Goal: Check status: Check status

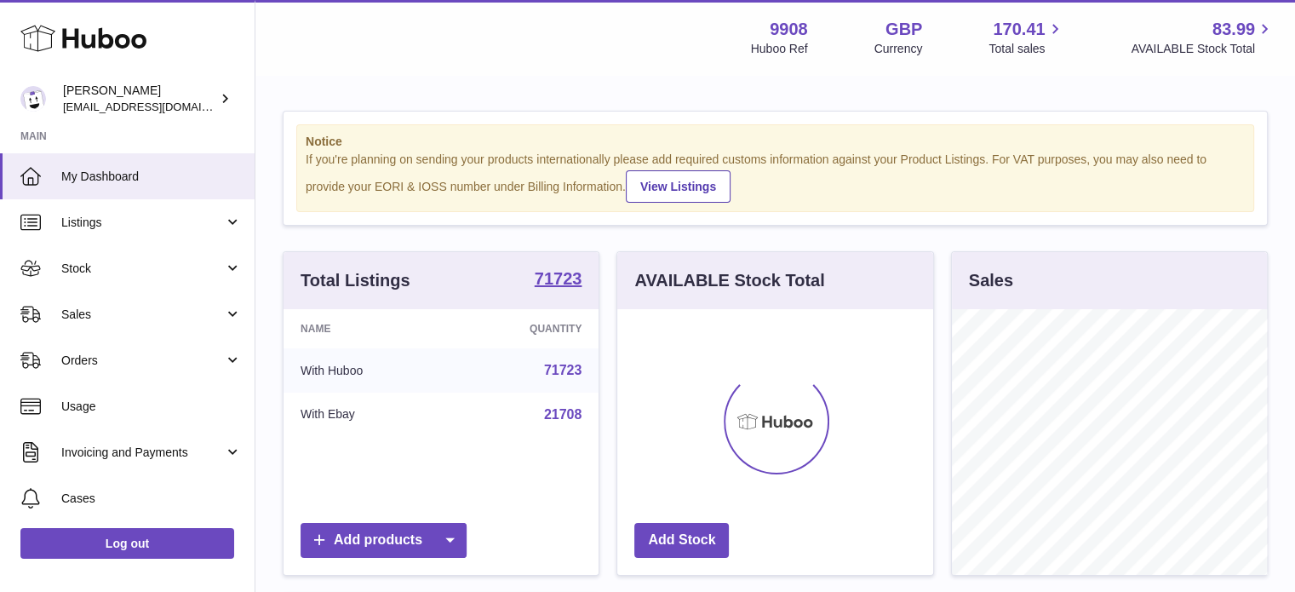
scroll to position [266, 316]
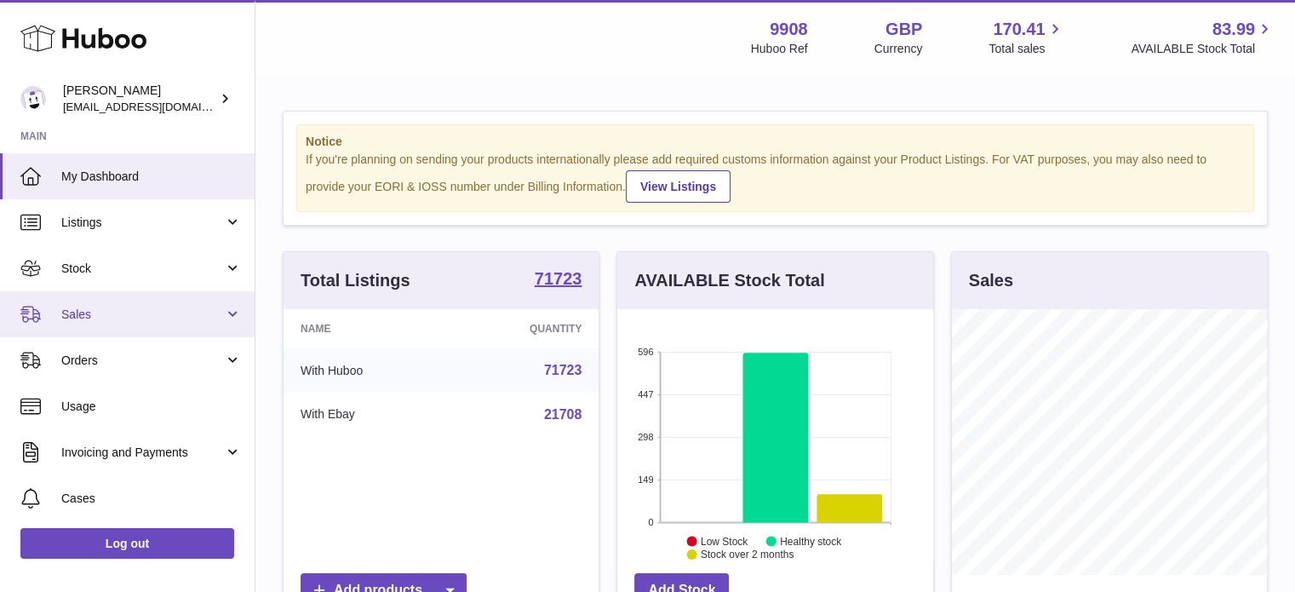
click at [121, 299] on link "Sales" at bounding box center [127, 314] width 255 height 46
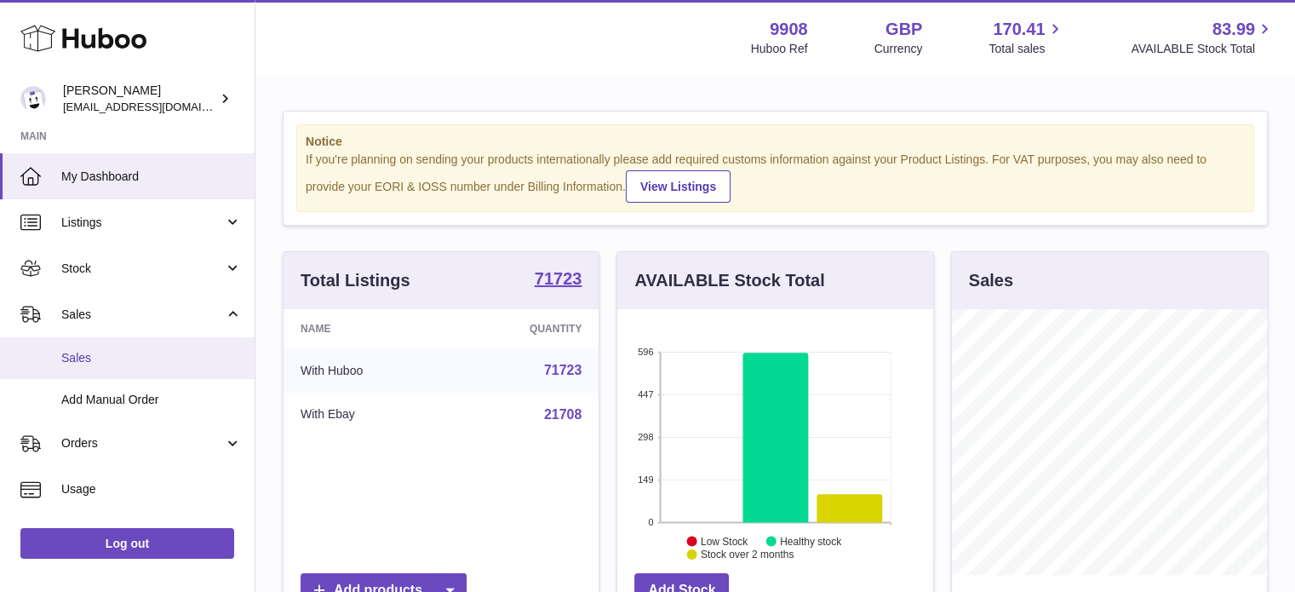
click at [168, 350] on span "Sales" at bounding box center [151, 358] width 180 height 16
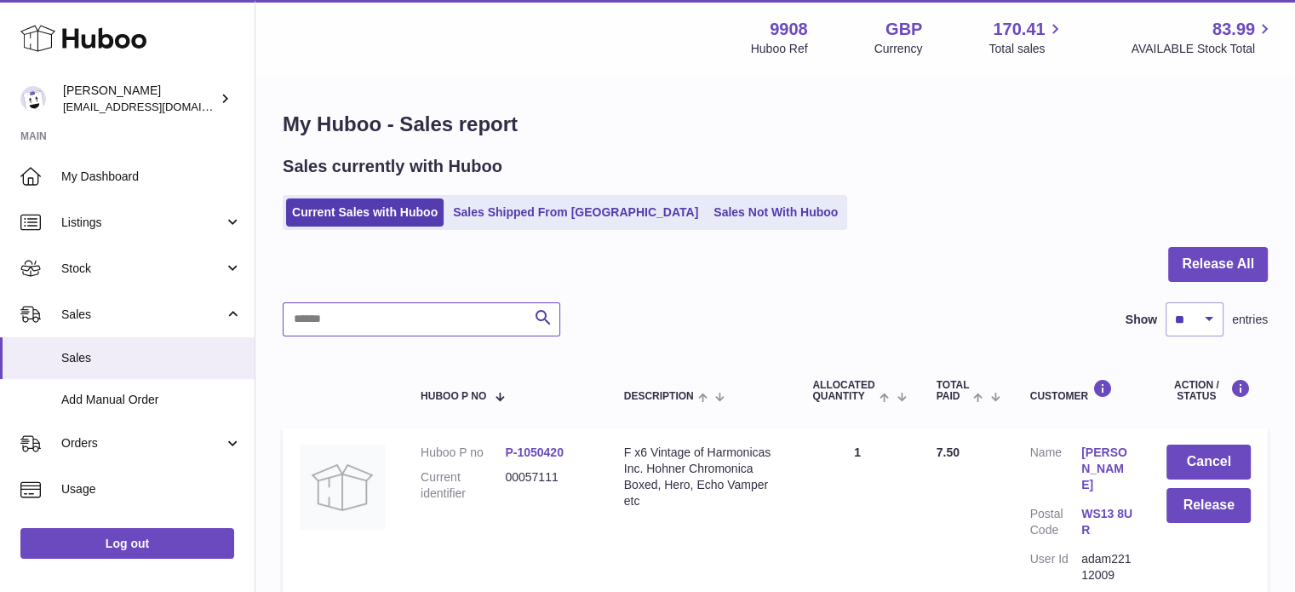
click at [460, 314] on input "text" at bounding box center [421, 319] width 277 height 34
paste input "********"
type input "********"
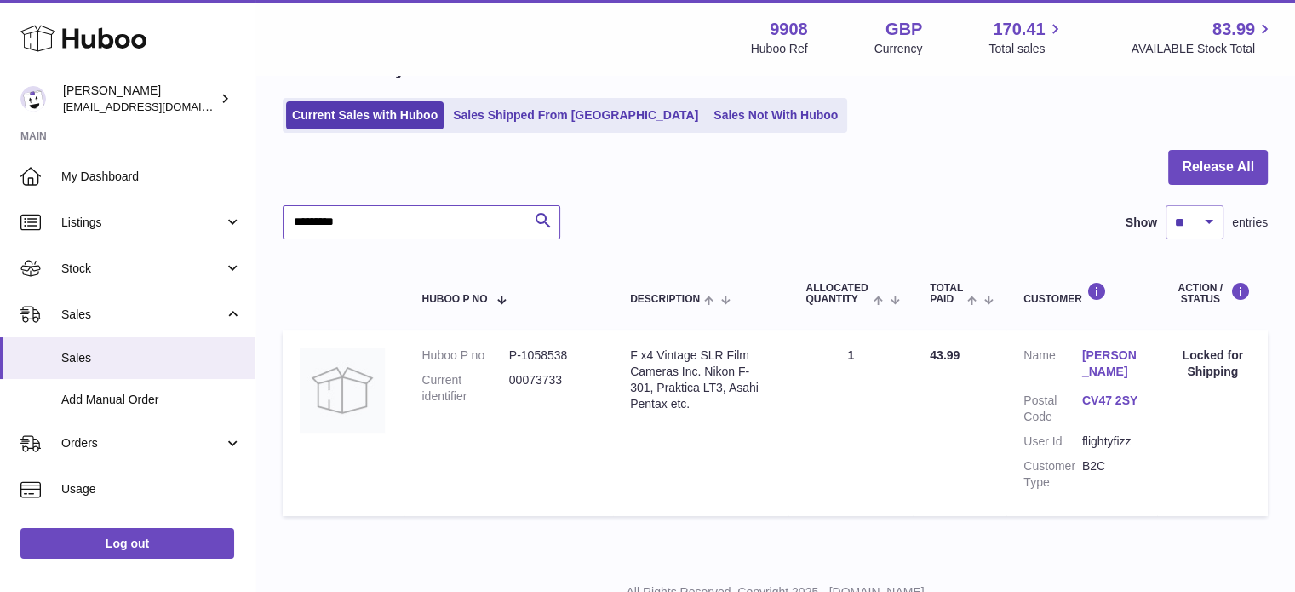
scroll to position [104, 0]
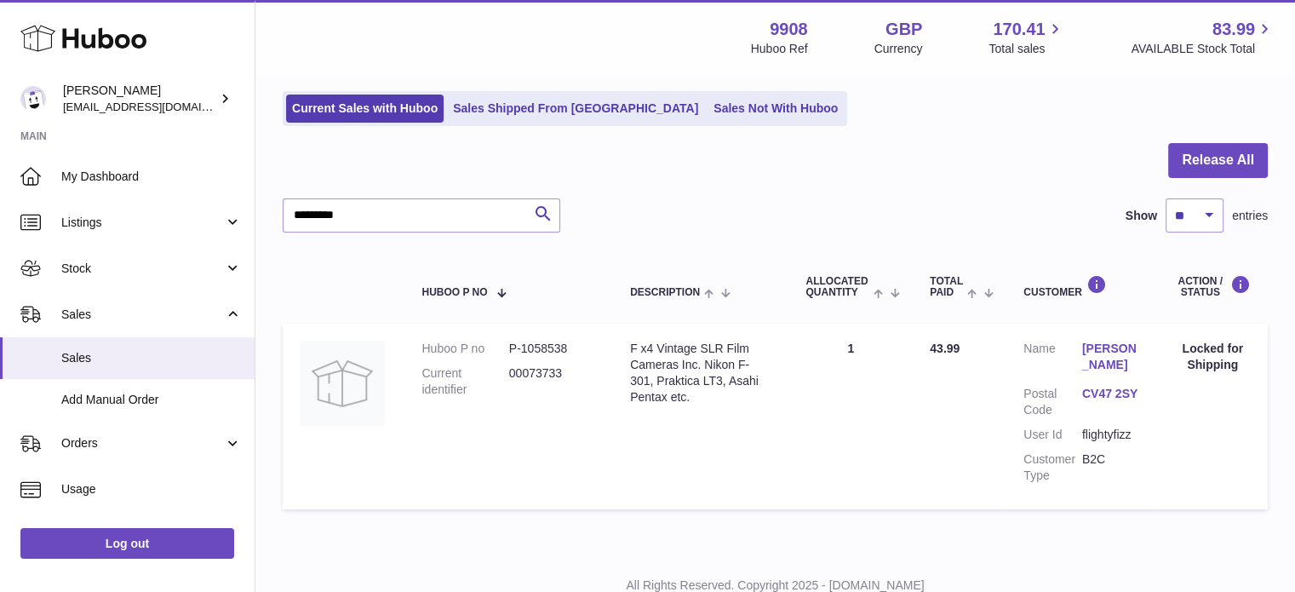
click at [1091, 357] on link "[PERSON_NAME]" at bounding box center [1111, 356] width 59 height 32
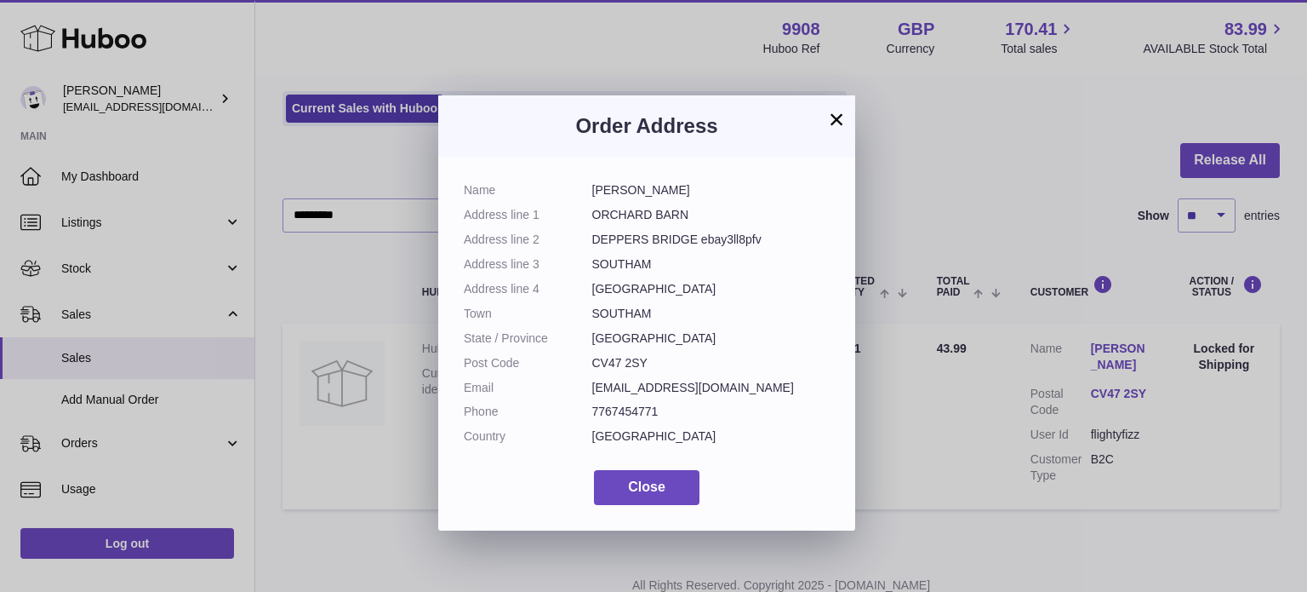
click at [821, 126] on h3 "Order Address" at bounding box center [647, 125] width 366 height 27
click at [827, 123] on button "×" at bounding box center [837, 119] width 20 height 20
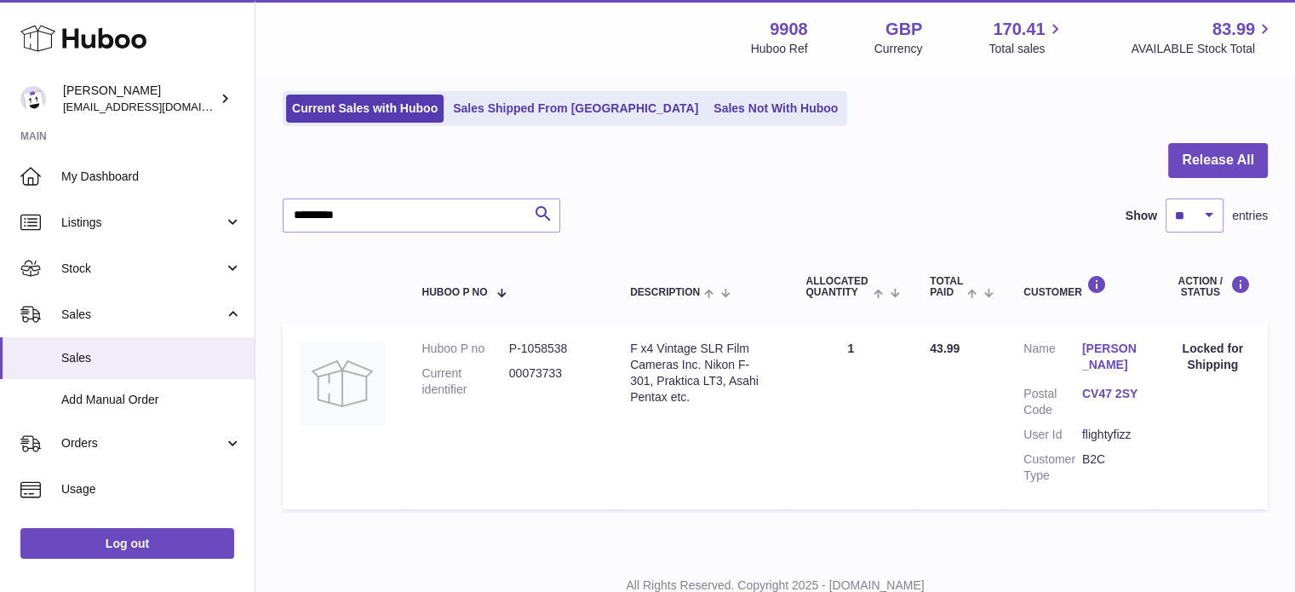
click at [527, 346] on dd "P-1058538" at bounding box center [552, 348] width 87 height 16
copy dd "1058538"
